Goal: Transaction & Acquisition: Purchase product/service

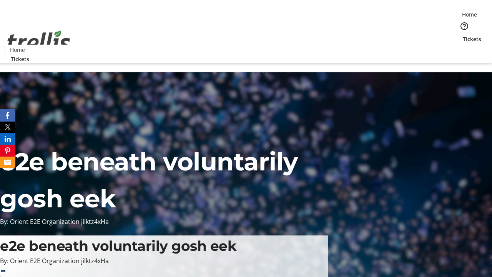
click at [462, 35] on span "Tickets" at bounding box center [471, 39] width 18 height 8
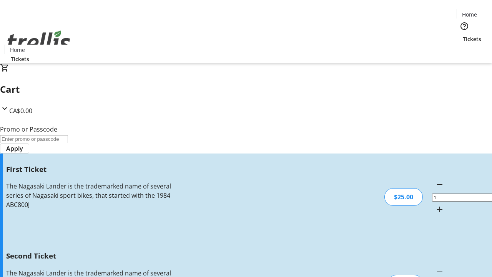
type input "2"
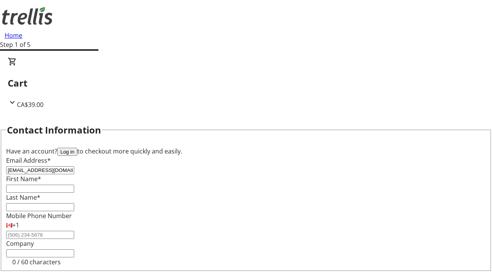
type input "[EMAIL_ADDRESS][DOMAIN_NAME]"
type input "[PERSON_NAME]"
type input "Langosh"
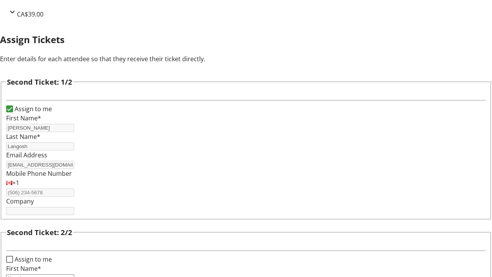
type input "Napoleon"
type input "[PERSON_NAME]"
type input "[EMAIL_ADDRESS][DOMAIN_NAME]"
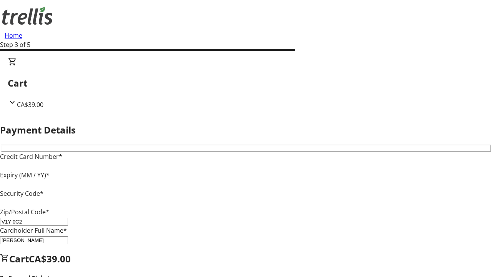
type input "V1Y 0C2"
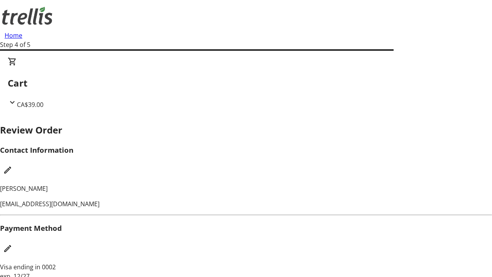
click at [12, 165] on mat-icon "Edit Contact Information" at bounding box center [7, 169] width 9 height 9
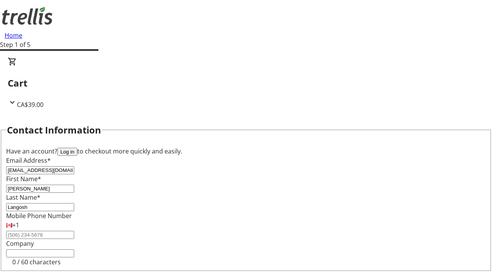
type input "[EMAIL_ADDRESS][DOMAIN_NAME]"
type input "Demarcus"
type input "[PERSON_NAME]"
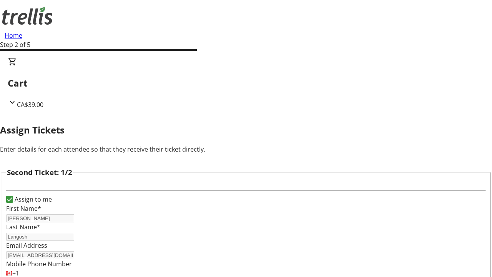
type input "New"
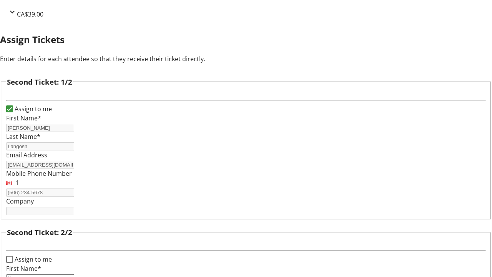
type input "Name"
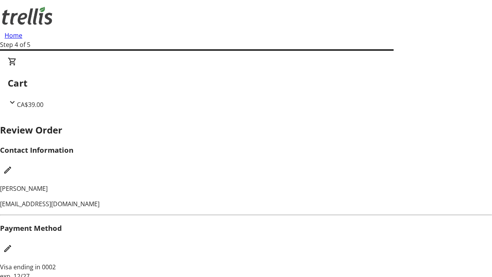
click at [12, 244] on mat-icon "Edit Payment Method" at bounding box center [7, 248] width 9 height 9
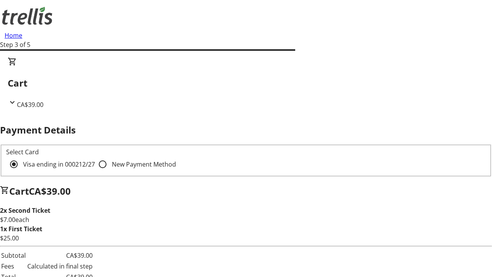
click at [95, 156] on input "New Payment Method" at bounding box center [102, 163] width 15 height 15
radio input "true"
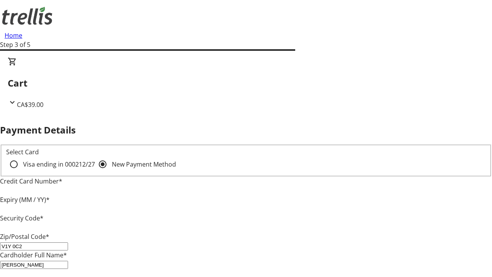
type input "V1Y 0C2"
